Goal: Task Accomplishment & Management: Use online tool/utility

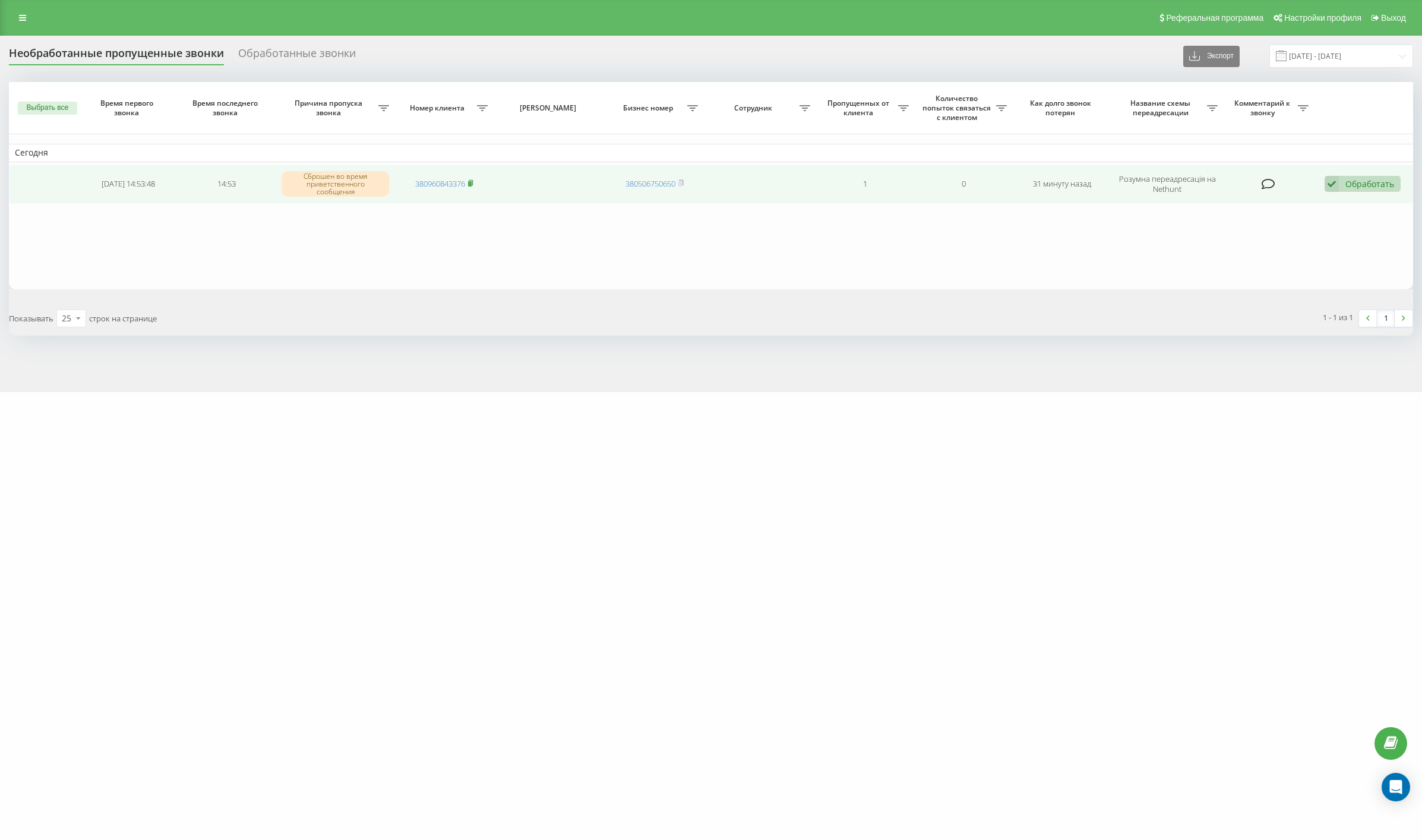
click at [472, 181] on rect at bounding box center [469, 184] width 4 height 5
click at [1328, 185] on icon at bounding box center [1331, 184] width 14 height 16
click at [1232, 219] on span "Связался с клиентом с помощью другого канала" at bounding box center [1282, 224] width 199 height 12
click at [470, 177] on icon at bounding box center [470, 179] width 5 height 7
click at [1374, 177] on div "Обработать" at bounding box center [1369, 181] width 49 height 12
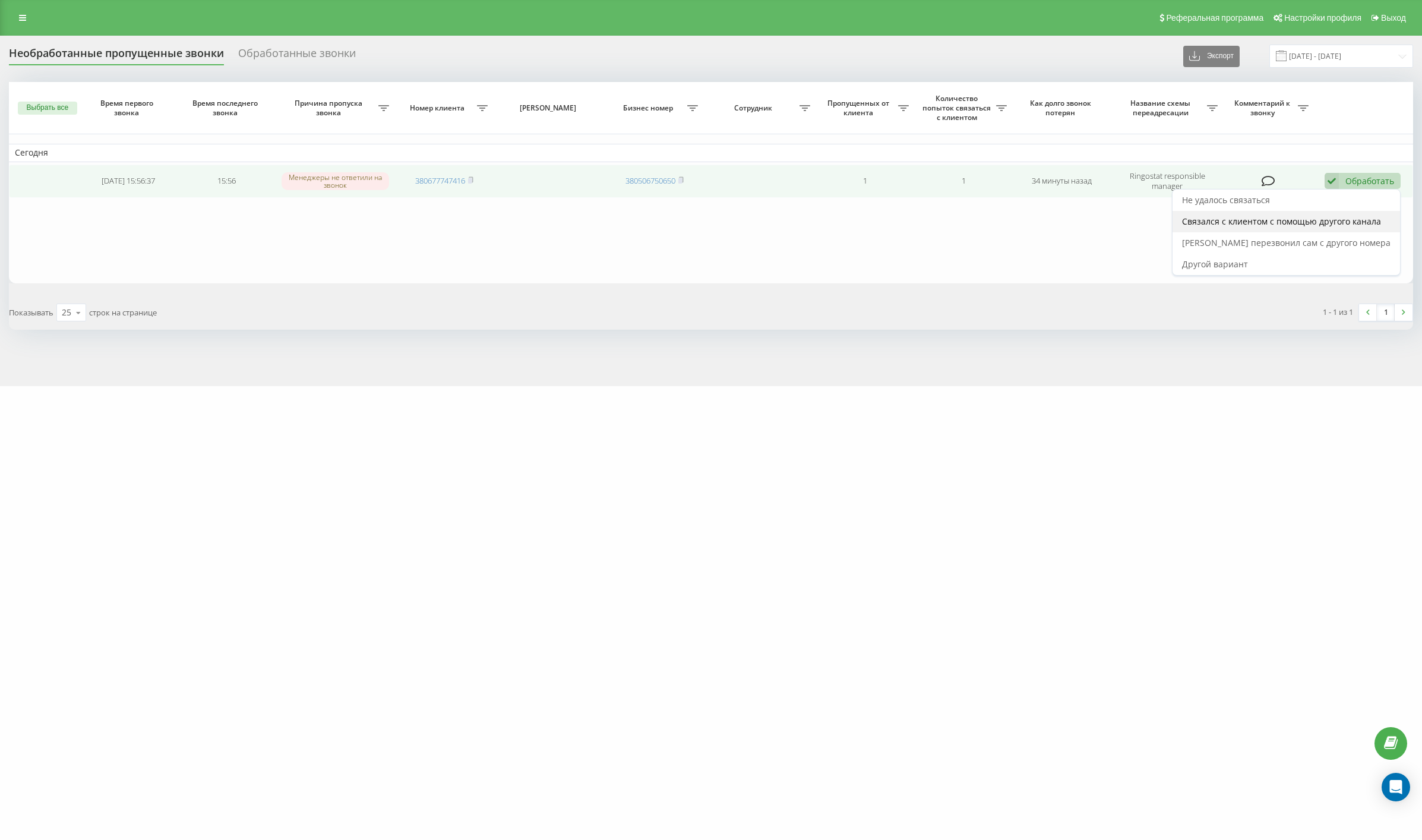
click at [1310, 223] on span "Связался с клиентом с помощью другого канала" at bounding box center [1282, 221] width 199 height 12
click at [1352, 169] on td "Обработать Не удалось связаться Связался с клиентом с помощью другого канала Кл…" at bounding box center [1363, 181] width 99 height 33
click at [476, 178] on td "380679283051" at bounding box center [444, 181] width 98 height 33
